Goal: Task Accomplishment & Management: Manage account settings

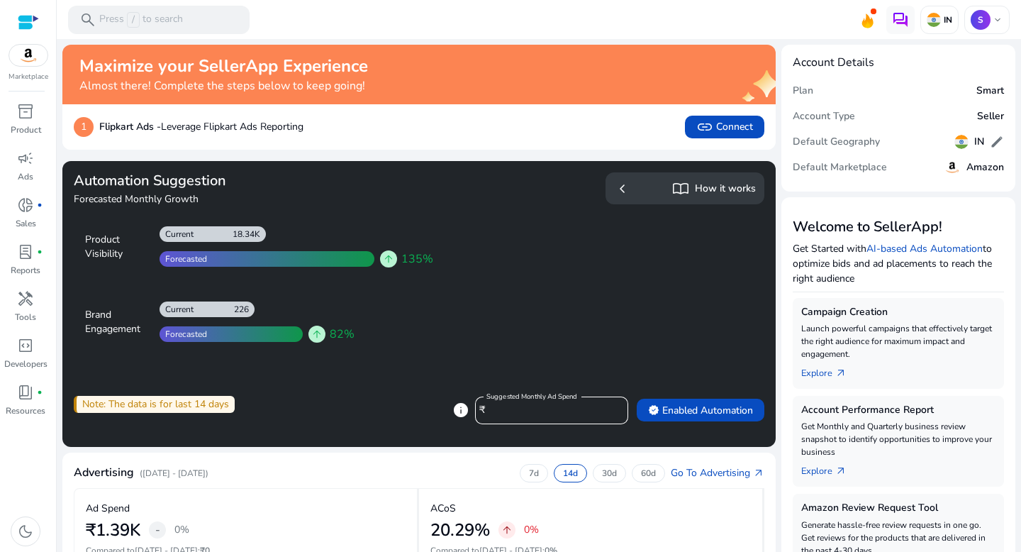
scroll to position [488, 0]
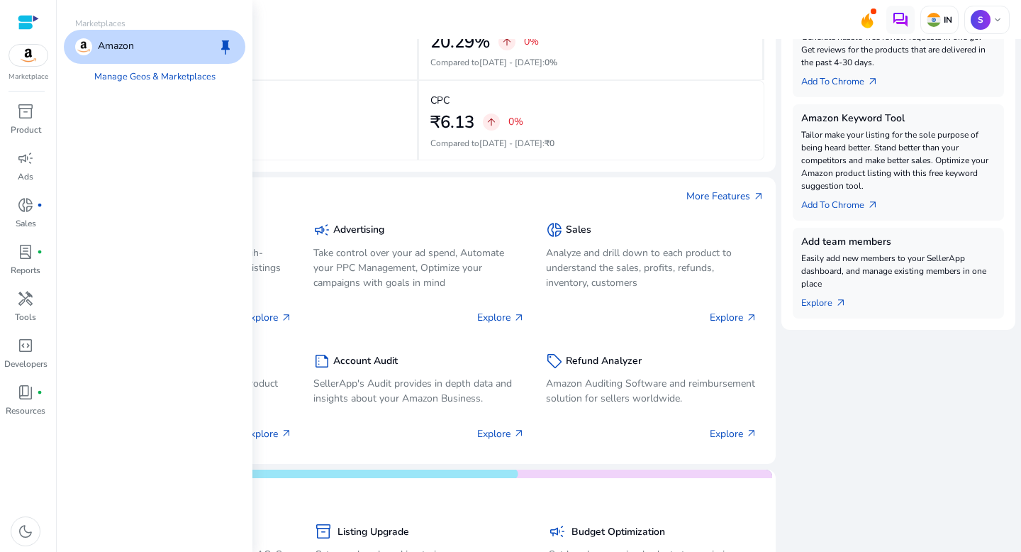
click at [27, 61] on img at bounding box center [28, 55] width 38 height 21
click at [24, 117] on span "inventory_2" at bounding box center [25, 111] width 17 height 17
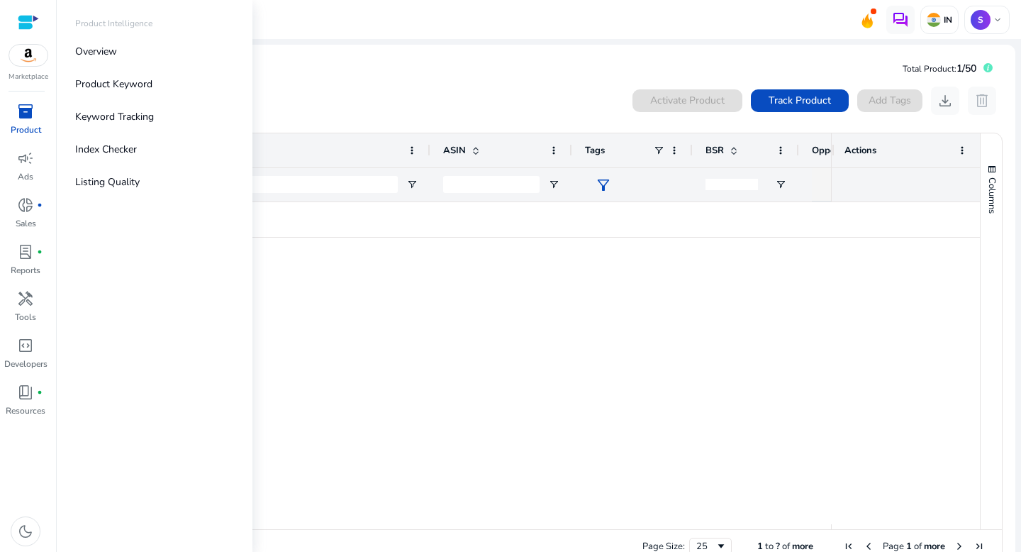
click at [31, 67] on div "Marketplace" at bounding box center [28, 41] width 56 height 82
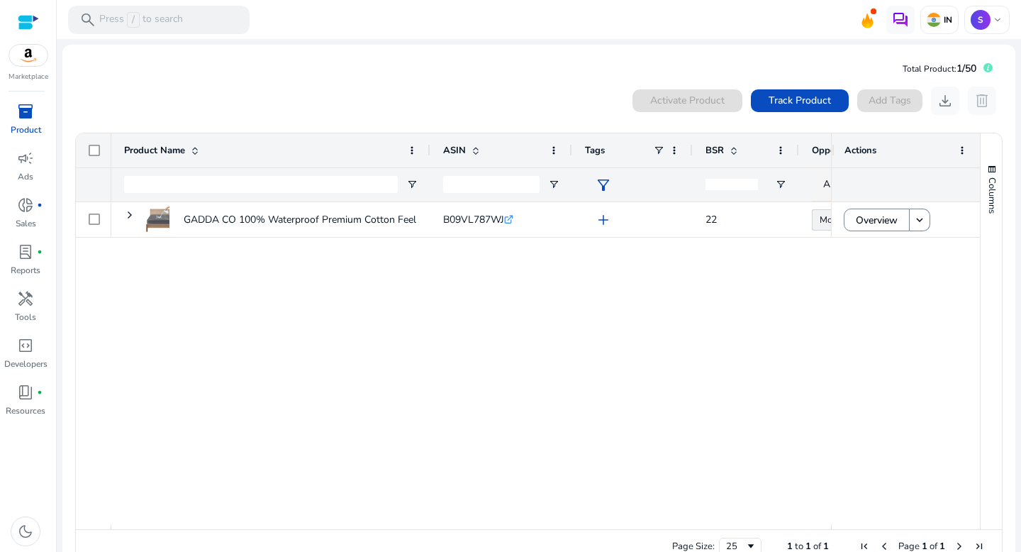
click at [23, 53] on img at bounding box center [28, 55] width 38 height 21
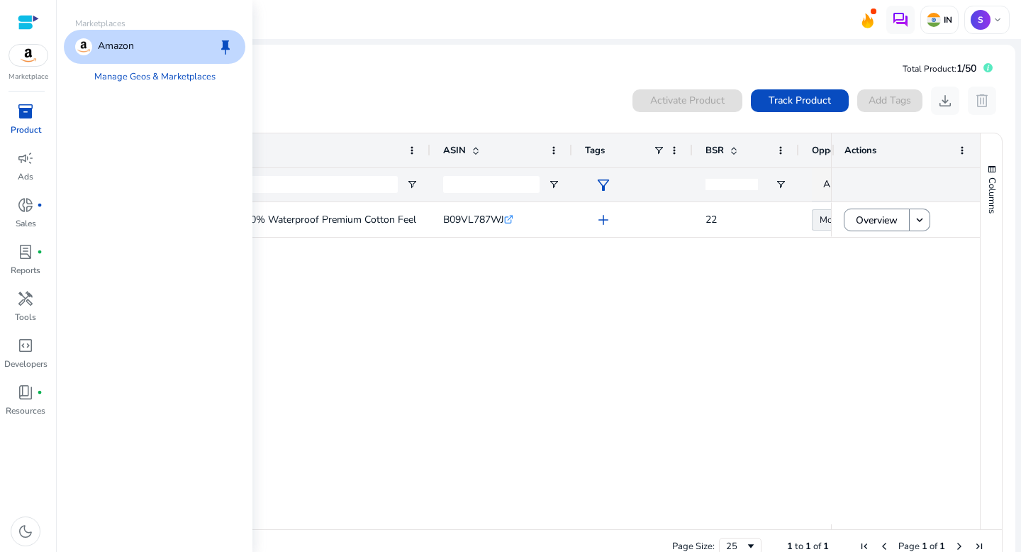
click at [31, 45] on img at bounding box center [28, 55] width 38 height 21
click at [27, 18] on div at bounding box center [28, 22] width 21 height 16
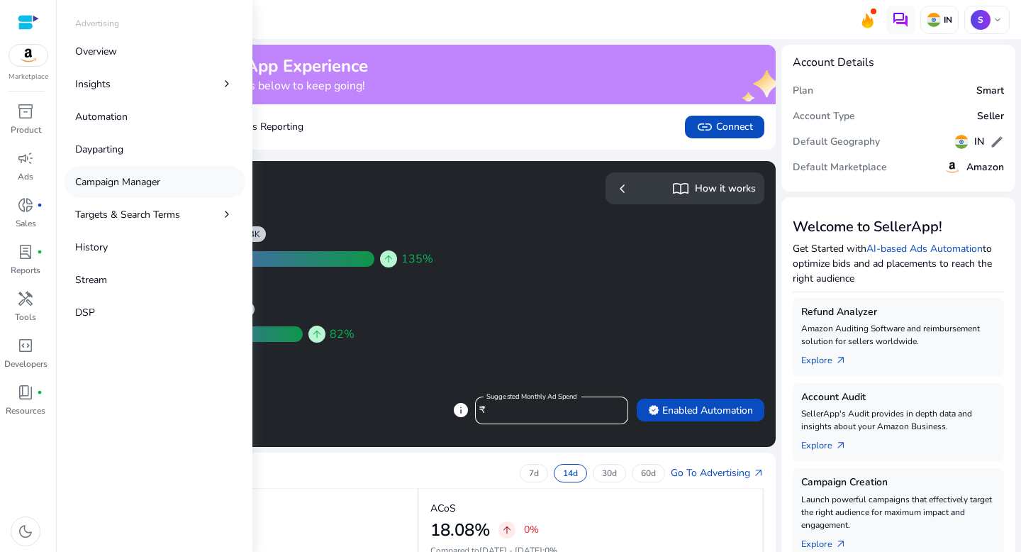
click at [127, 183] on p "Campaign Manager" at bounding box center [117, 181] width 85 height 15
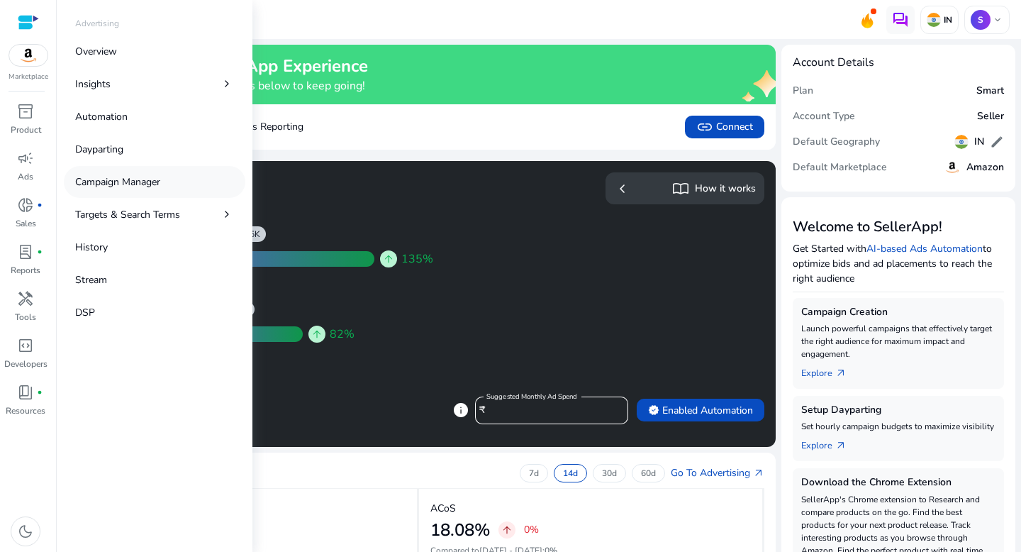
click at [122, 184] on p "Campaign Manager" at bounding box center [117, 181] width 85 height 15
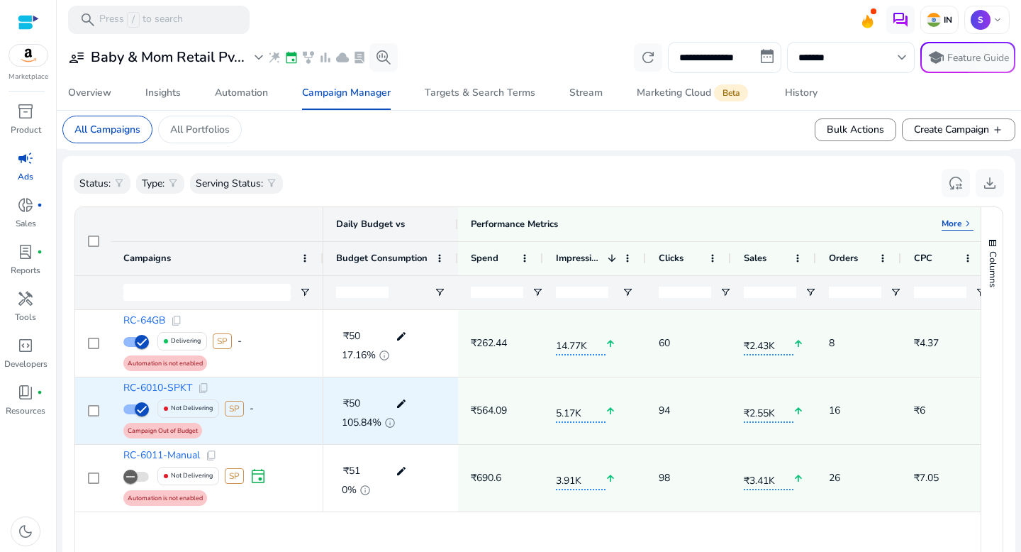
scroll to position [423, 0]
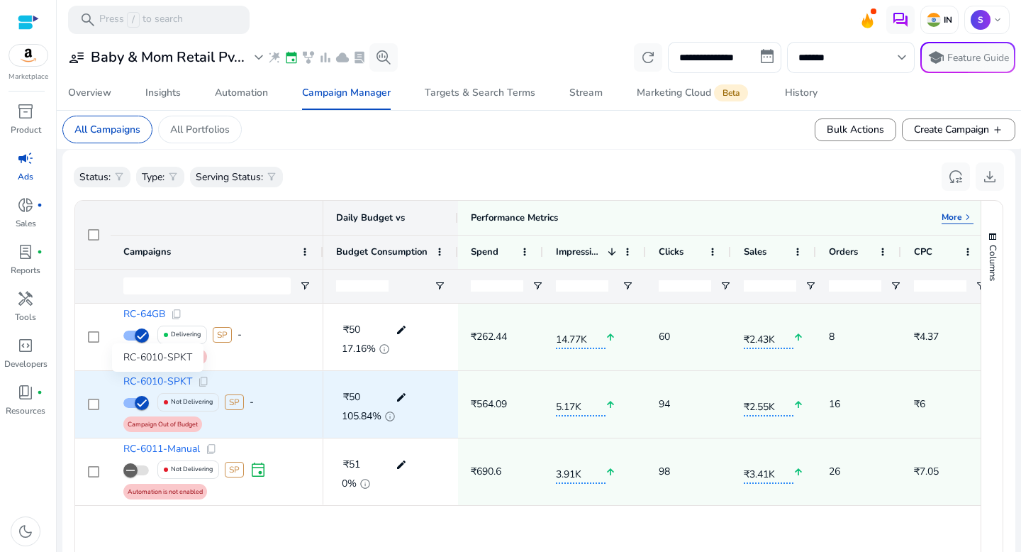
click at [172, 381] on span "RC-6010-SPKT" at bounding box center [157, 382] width 69 height 10
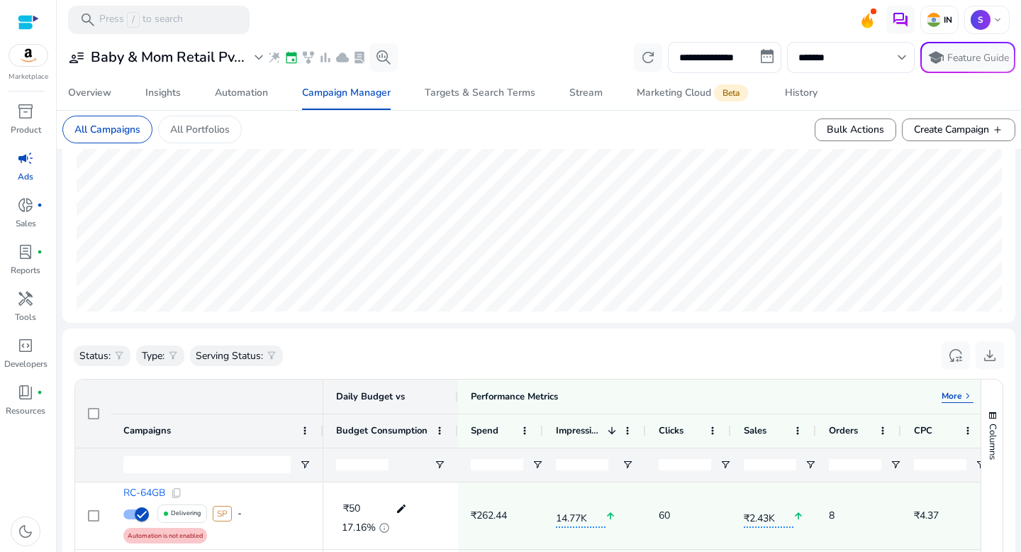
scroll to position [414, 0]
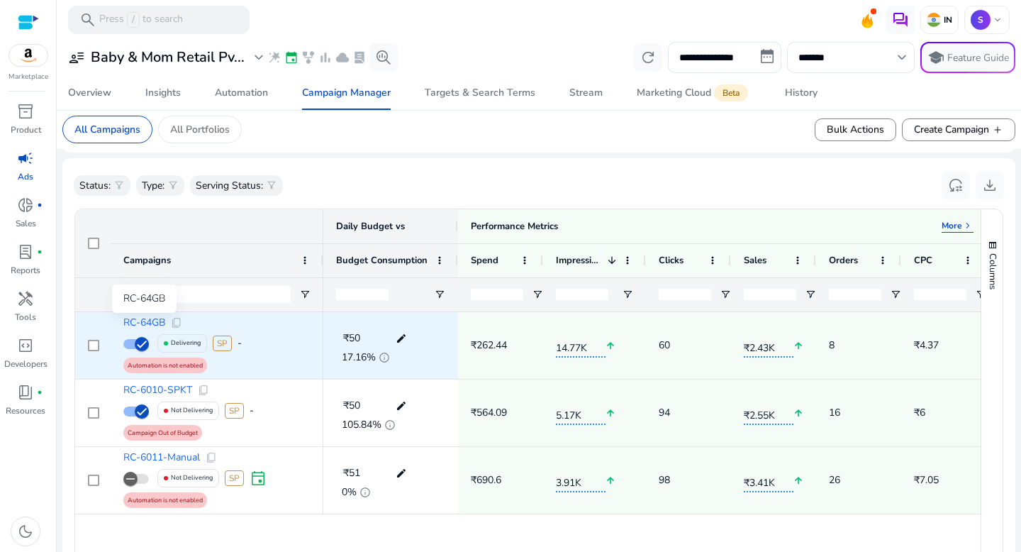
click at [156, 326] on span "RC-64GB" at bounding box center [144, 323] width 42 height 10
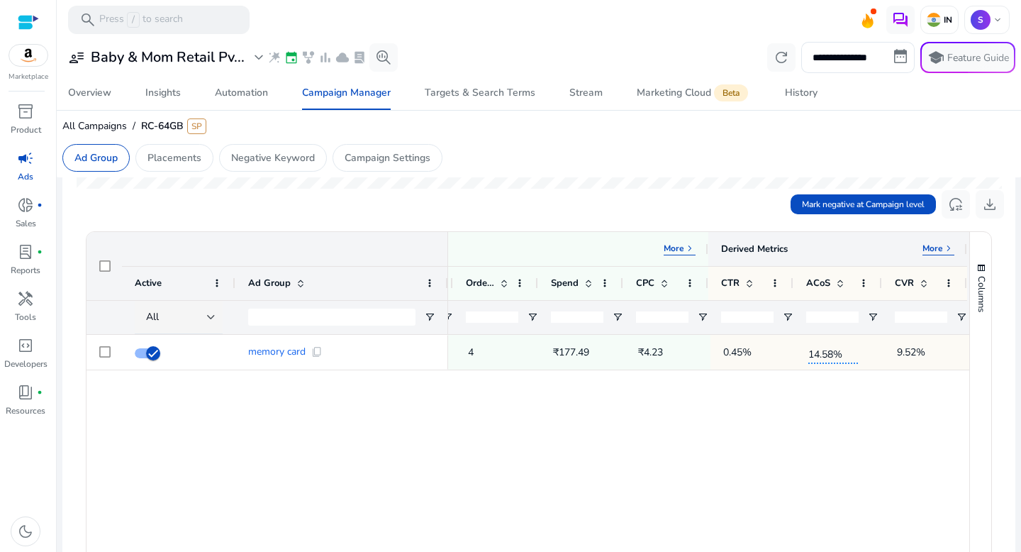
click at [930, 251] on p "More" at bounding box center [933, 248] width 21 height 11
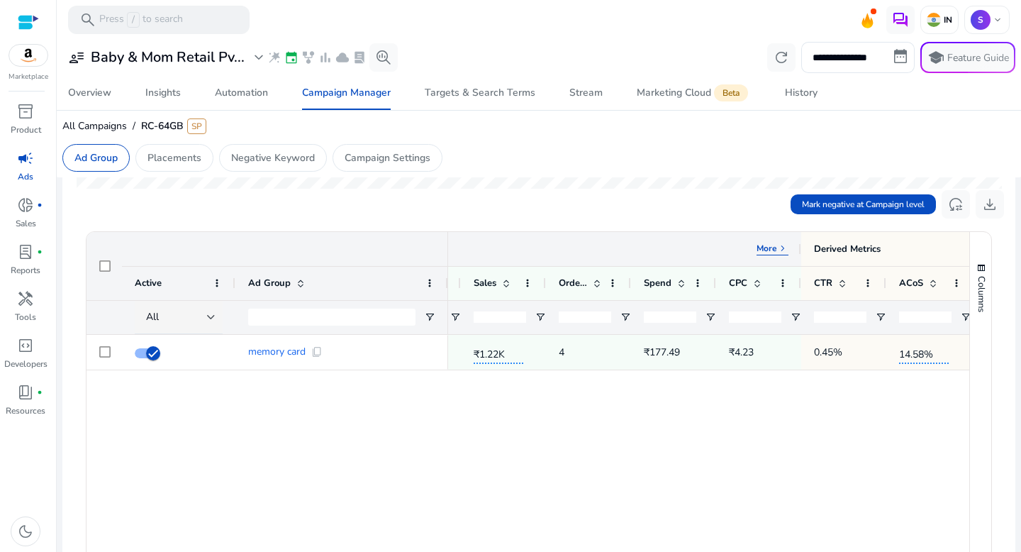
click at [767, 245] on p "More" at bounding box center [767, 248] width 21 height 11
click at [767, 251] on p "Less" at bounding box center [768, 248] width 18 height 11
click at [767, 251] on p "More" at bounding box center [767, 248] width 21 height 11
click at [767, 251] on p "Less" at bounding box center [768, 248] width 18 height 11
click at [767, 251] on p "More" at bounding box center [767, 248] width 21 height 11
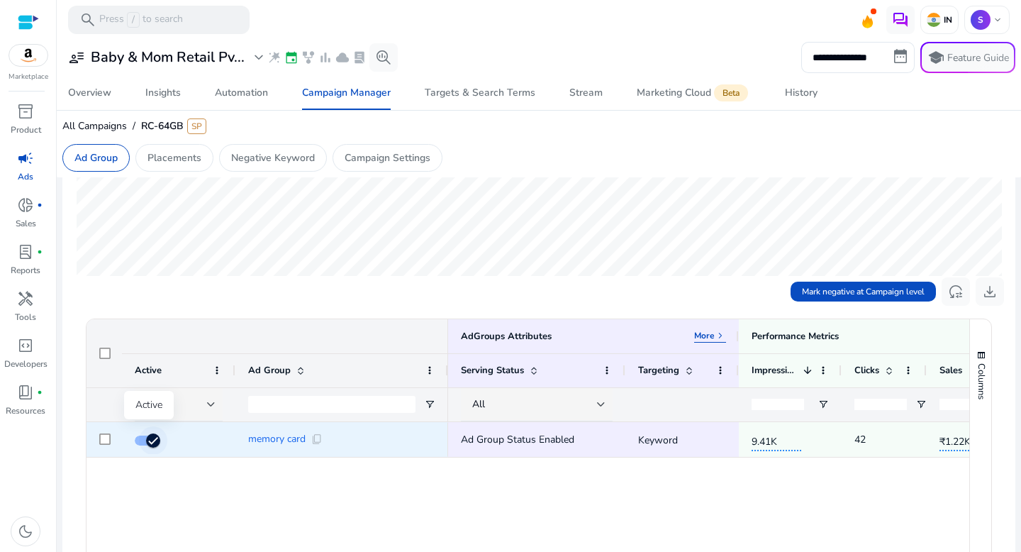
click at [151, 441] on icon "button" at bounding box center [153, 440] width 13 height 13
click at [151, 441] on span "button" at bounding box center [142, 440] width 28 height 28
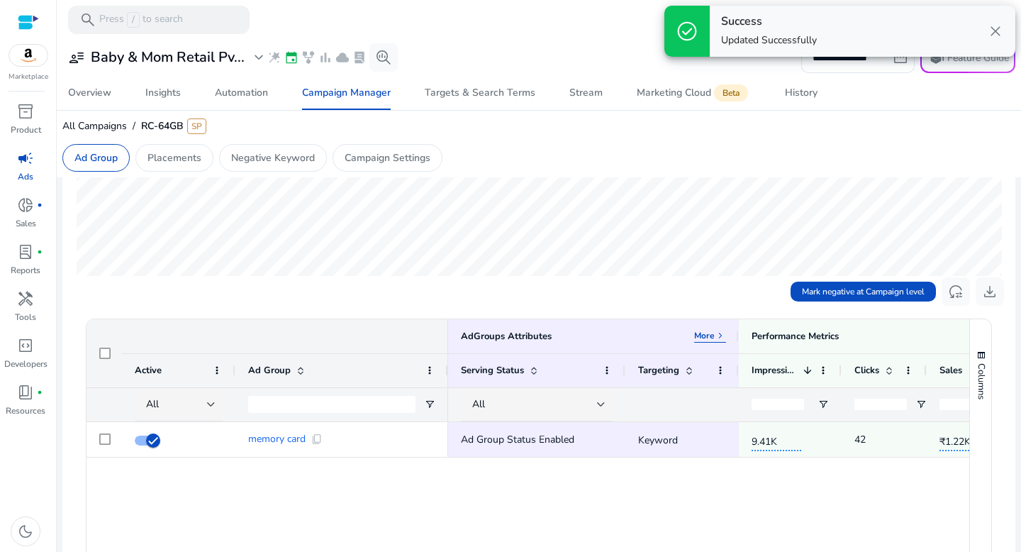
click at [411, 525] on div "memory card content_copy Ad Group Status Enabled Keyword 9.41K 42 ₹1.22K 4 ₹177…" at bounding box center [528, 562] width 883 height 280
